Goal: Find specific fact: Find specific fact

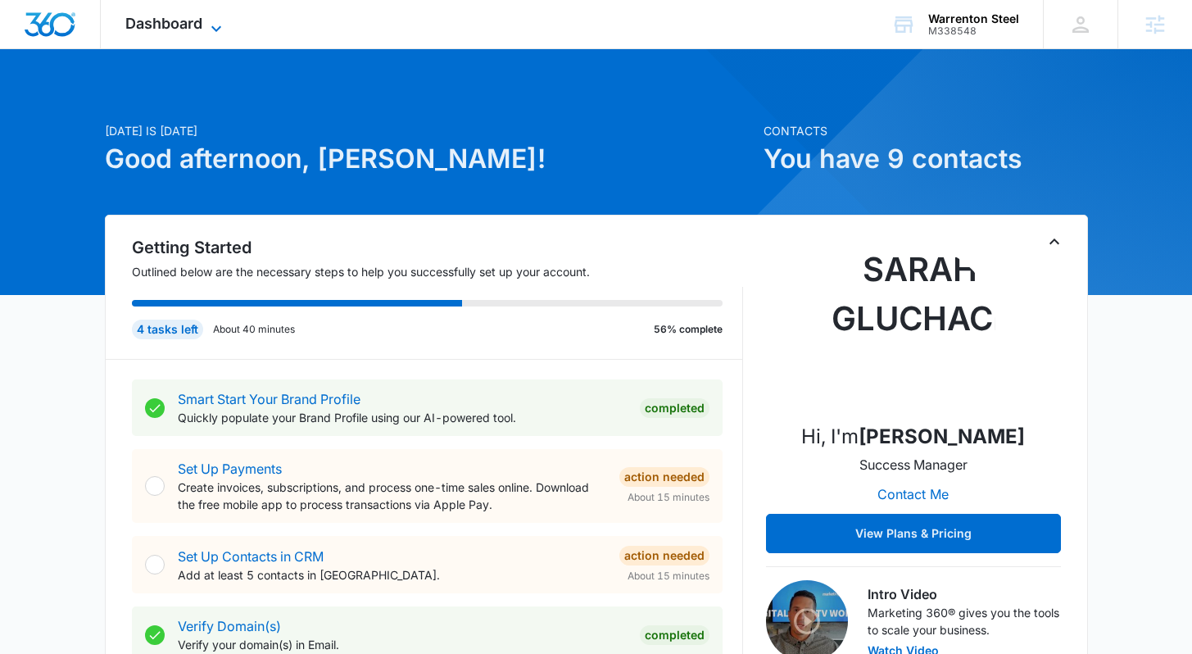
click at [210, 19] on icon at bounding box center [216, 29] width 20 height 20
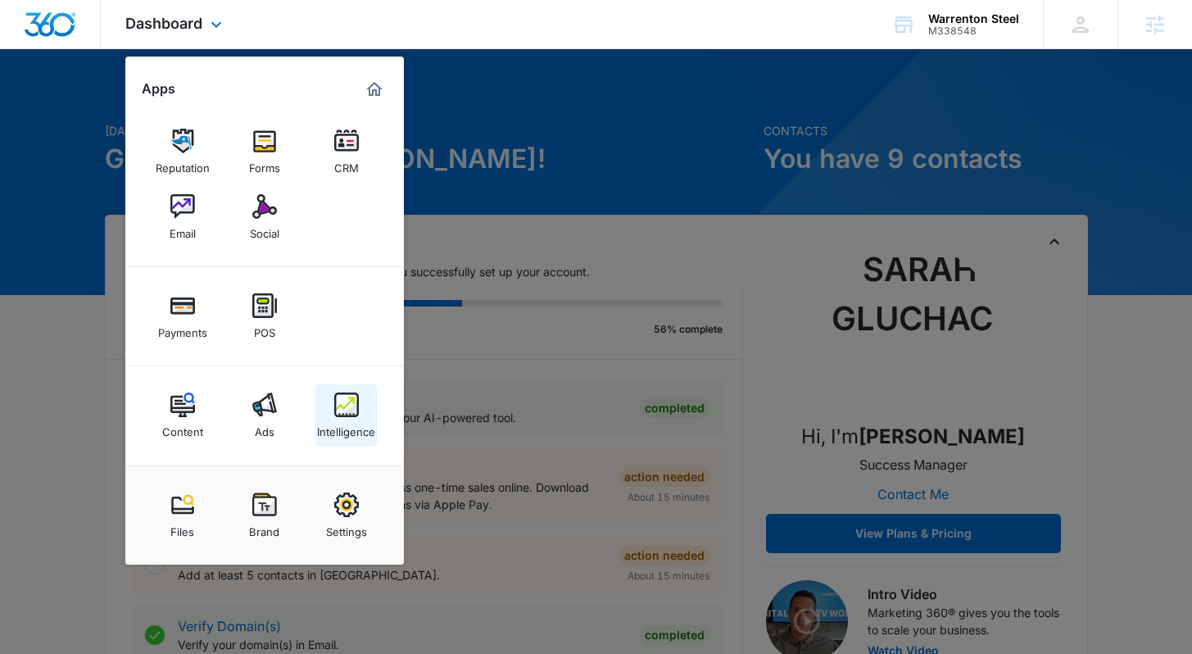
click at [355, 428] on div "Intelligence" at bounding box center [346, 427] width 58 height 21
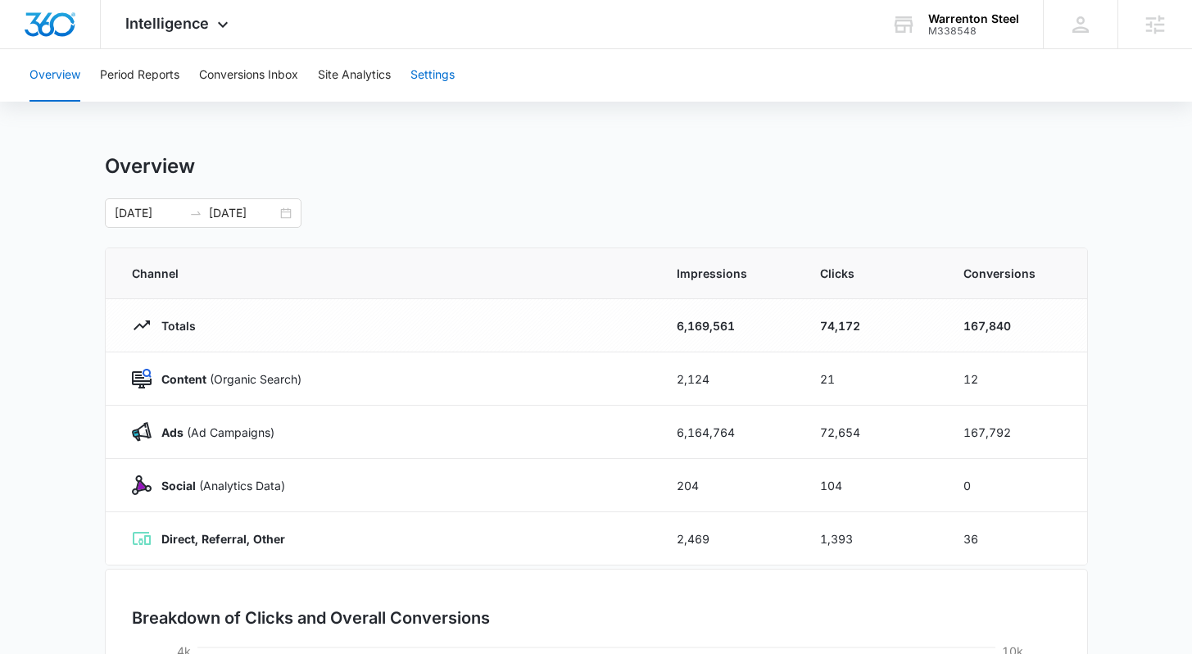
click at [446, 64] on button "Settings" at bounding box center [432, 75] width 44 height 52
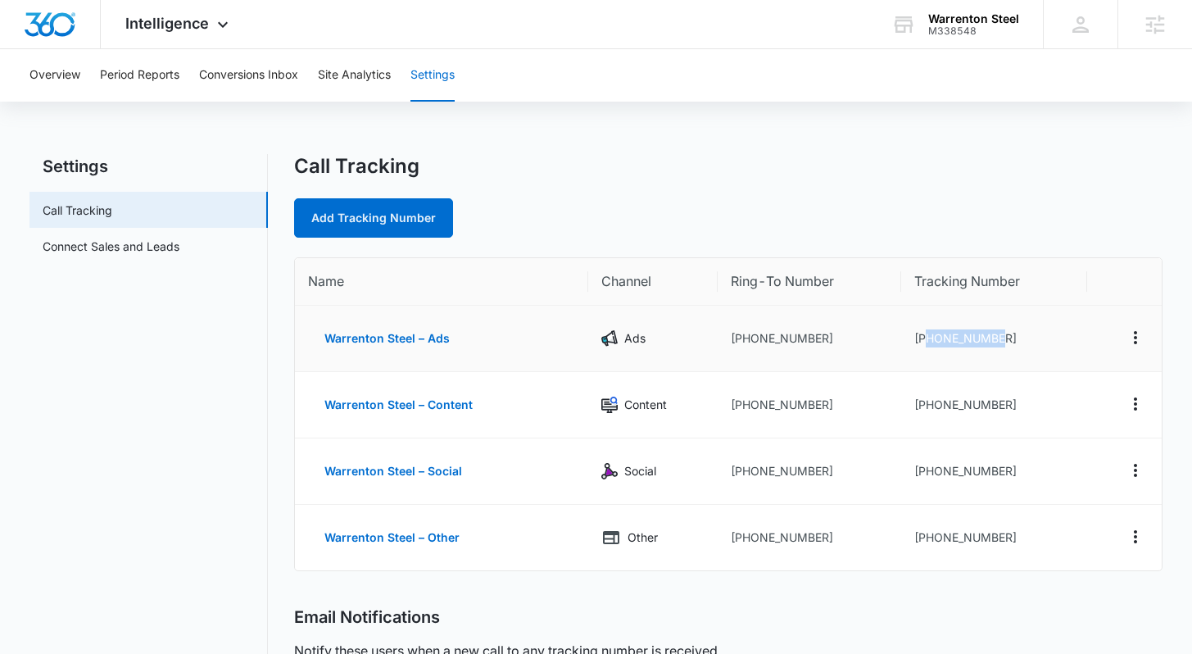
drag, startPoint x: 1018, startPoint y: 339, endPoint x: 925, endPoint y: 338, distance: 92.5
click at [925, 338] on td "[PHONE_NUMBER]" at bounding box center [994, 338] width 187 height 66
copy td "6362205686"
